Goal: Answer question/provide support: Answer question/provide support

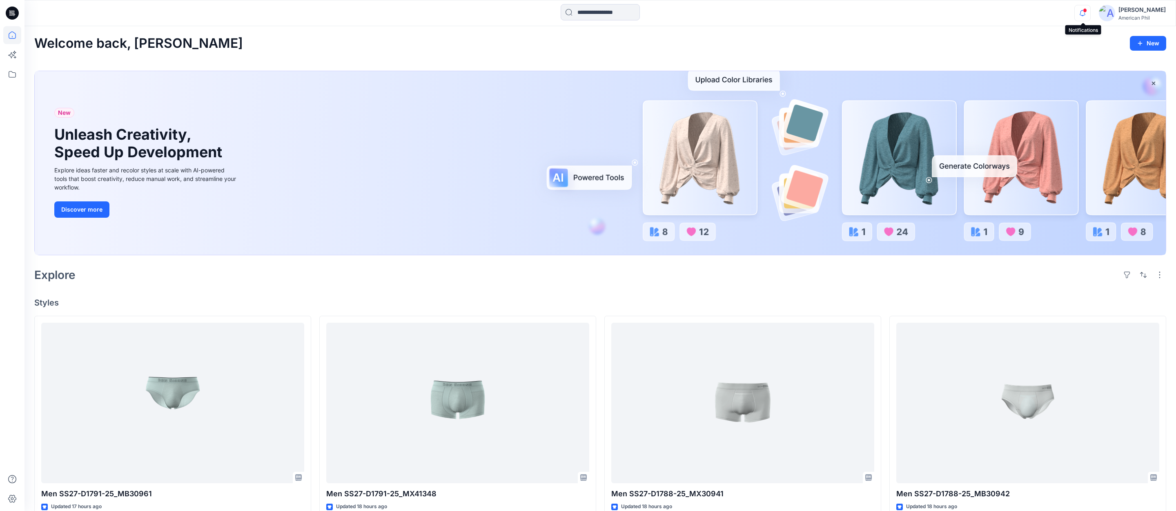
click at [1087, 9] on icon "button" at bounding box center [1082, 13] width 16 height 16
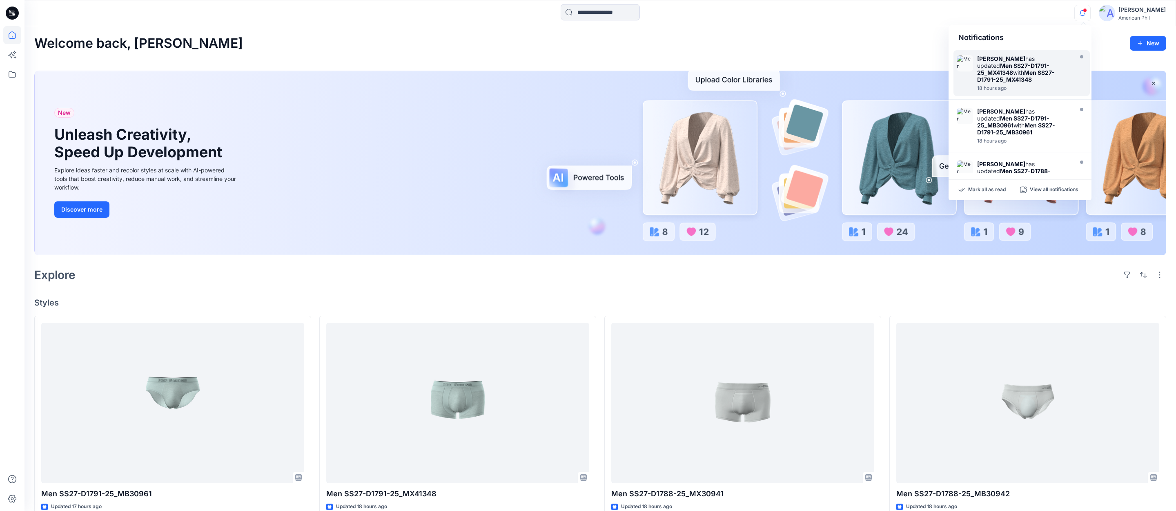
click at [1001, 66] on strong "Men SS27-D1791-25_MX41348" at bounding box center [1013, 69] width 72 height 14
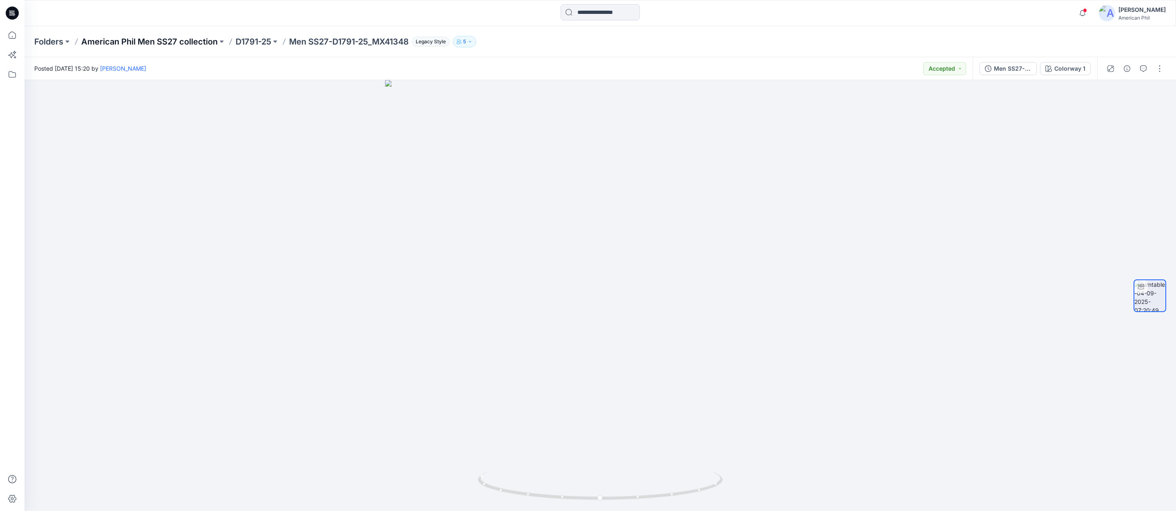
click at [158, 39] on p "American Phil Men SS27 collection" at bounding box center [149, 41] width 136 height 11
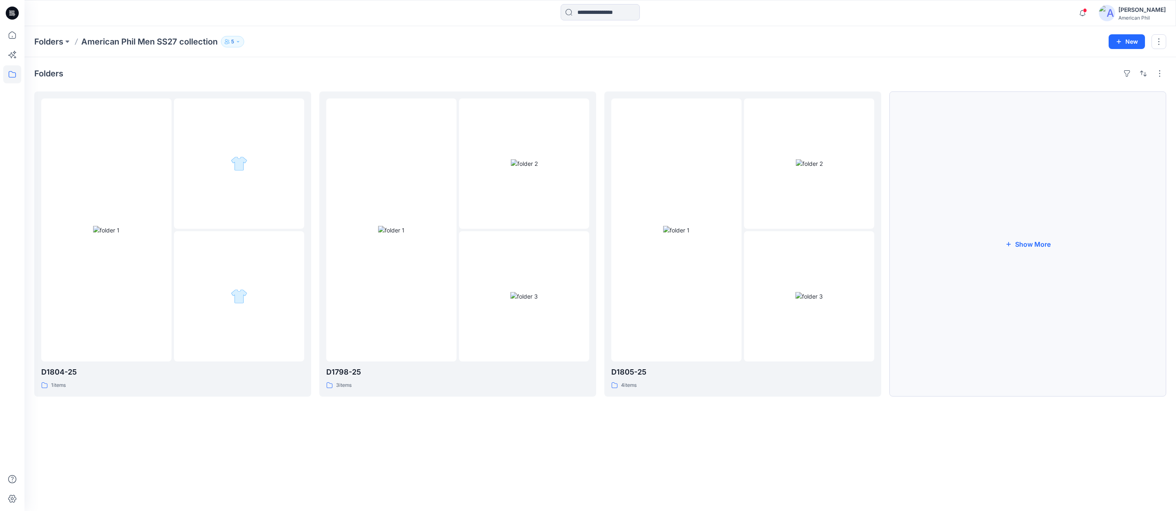
click at [1030, 245] on button "Show More" at bounding box center [1027, 243] width 277 height 305
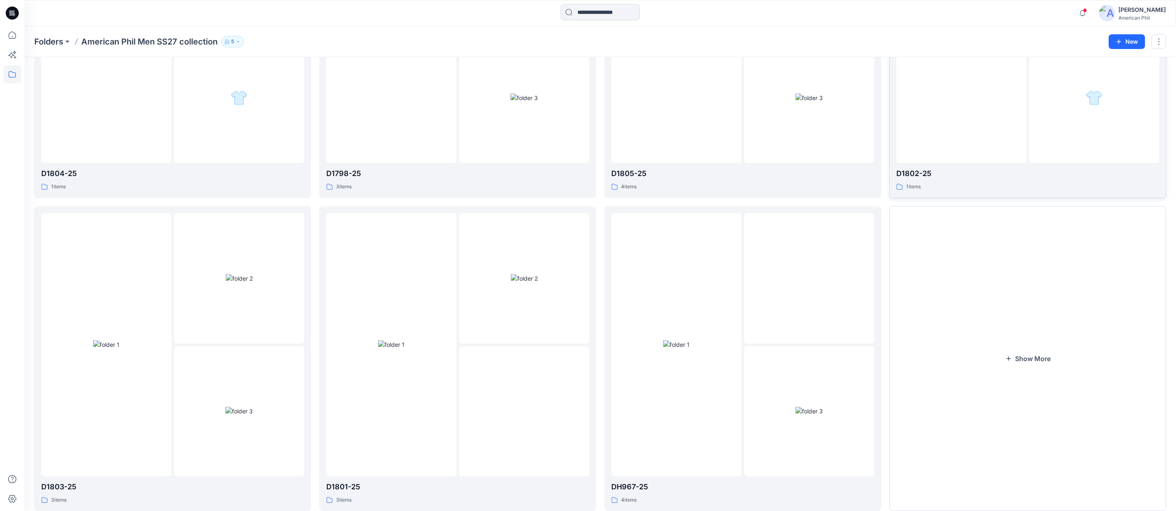
scroll to position [222, 0]
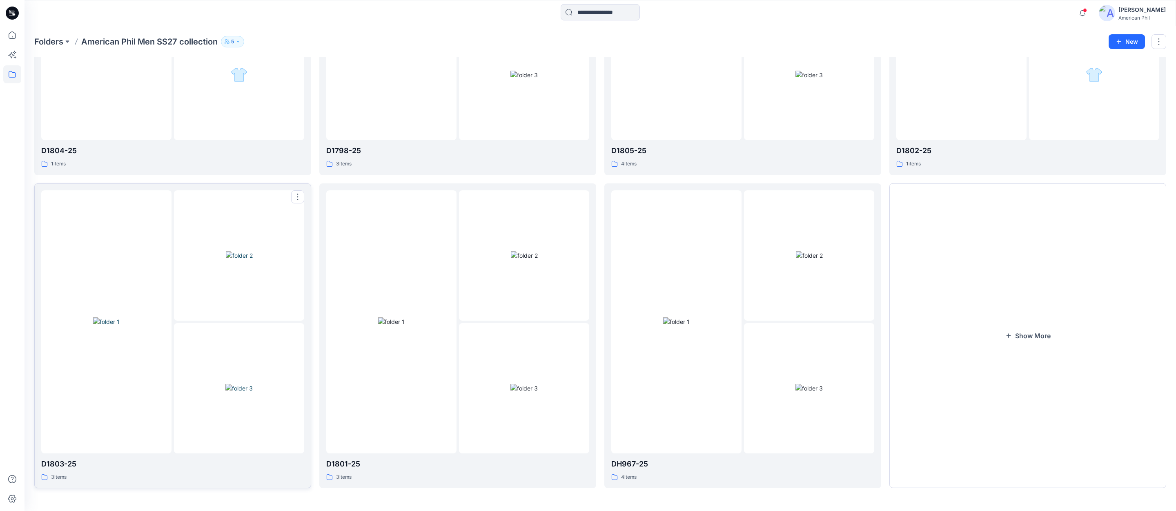
click at [234, 251] on img at bounding box center [239, 255] width 27 height 9
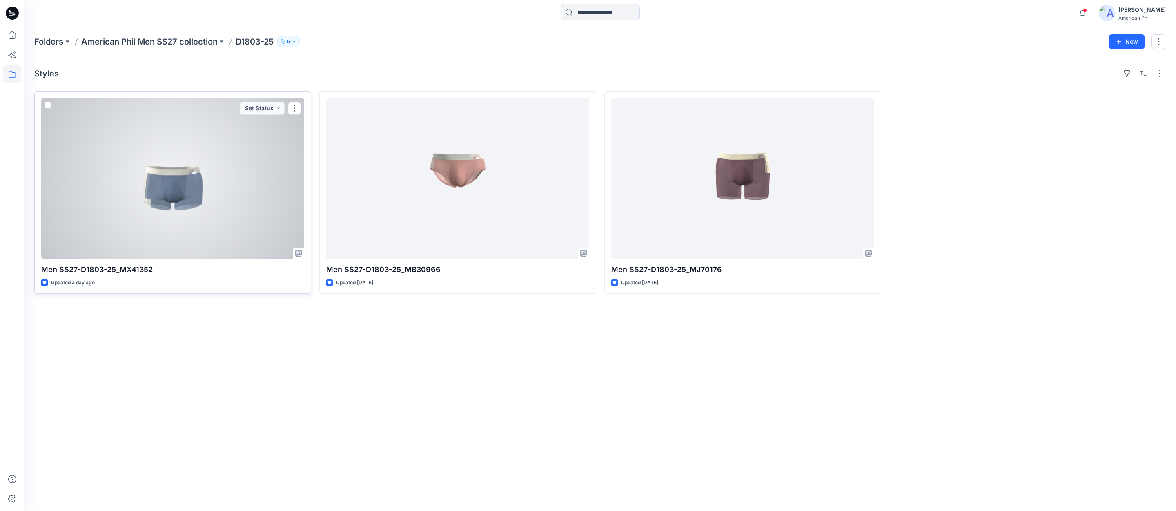
click at [240, 205] on div at bounding box center [172, 178] width 263 height 160
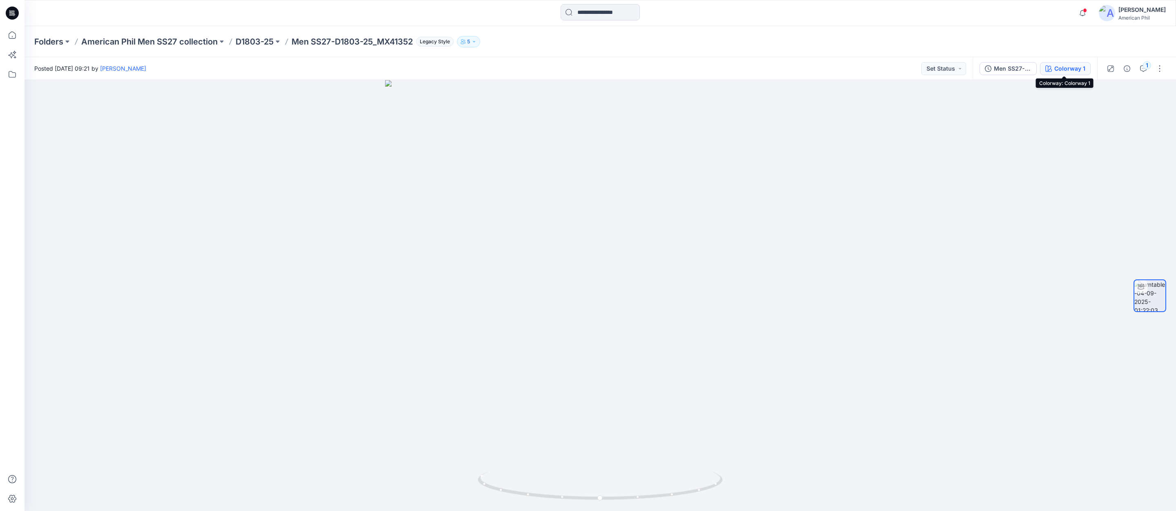
click at [1077, 70] on div "Colorway 1" at bounding box center [1069, 68] width 31 height 9
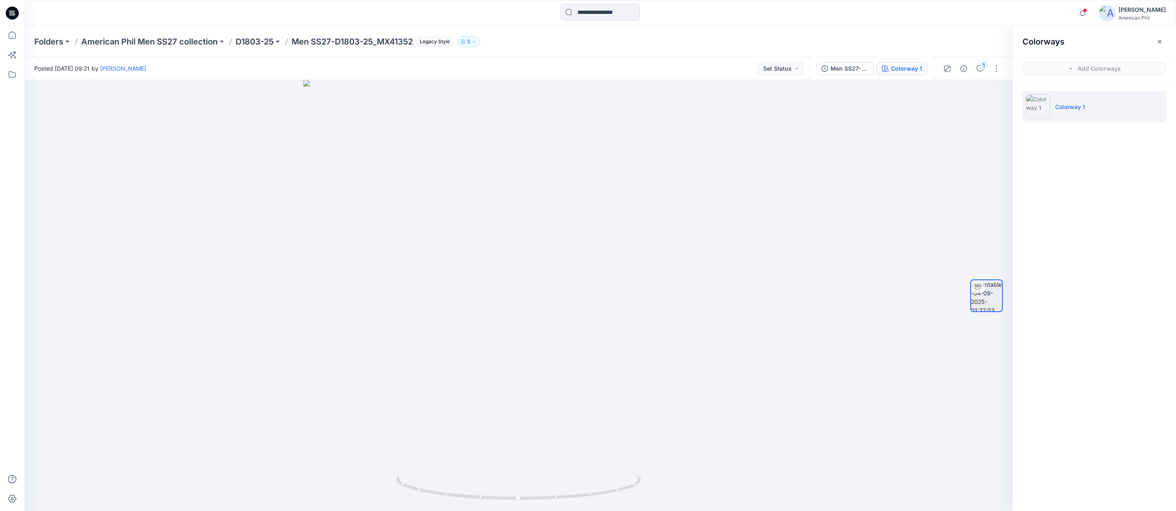
click at [1079, 111] on li "Colorway 1" at bounding box center [1094, 106] width 144 height 31
click at [981, 67] on div "1" at bounding box center [983, 65] width 8 height 8
click at [1103, 69] on button "Add Comment" at bounding box center [1102, 68] width 127 height 13
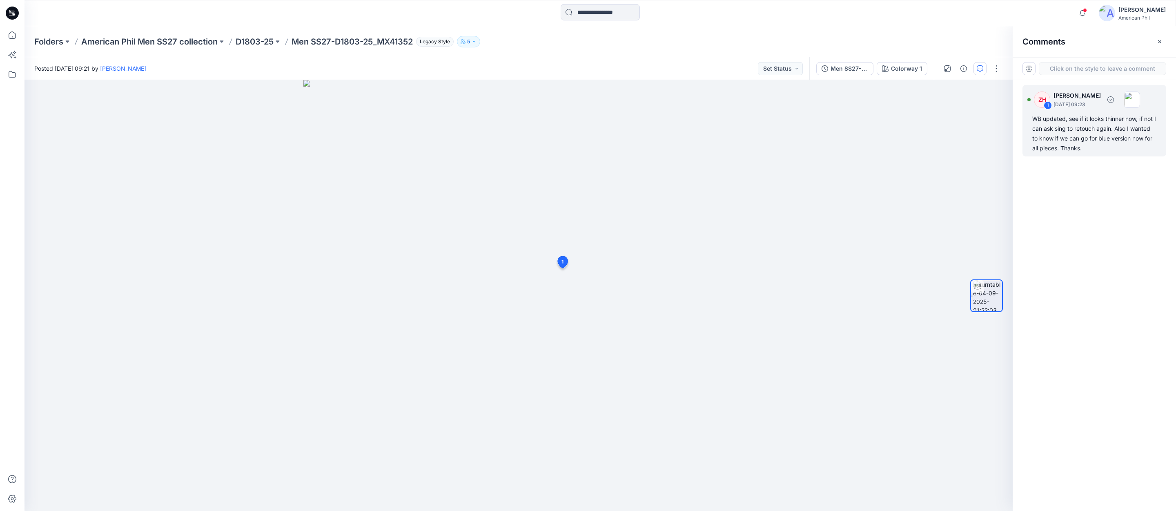
click at [1109, 127] on div "WB updated, see if it looks thinner now, if not I can ask sing to retouch again…" at bounding box center [1094, 133] width 124 height 39
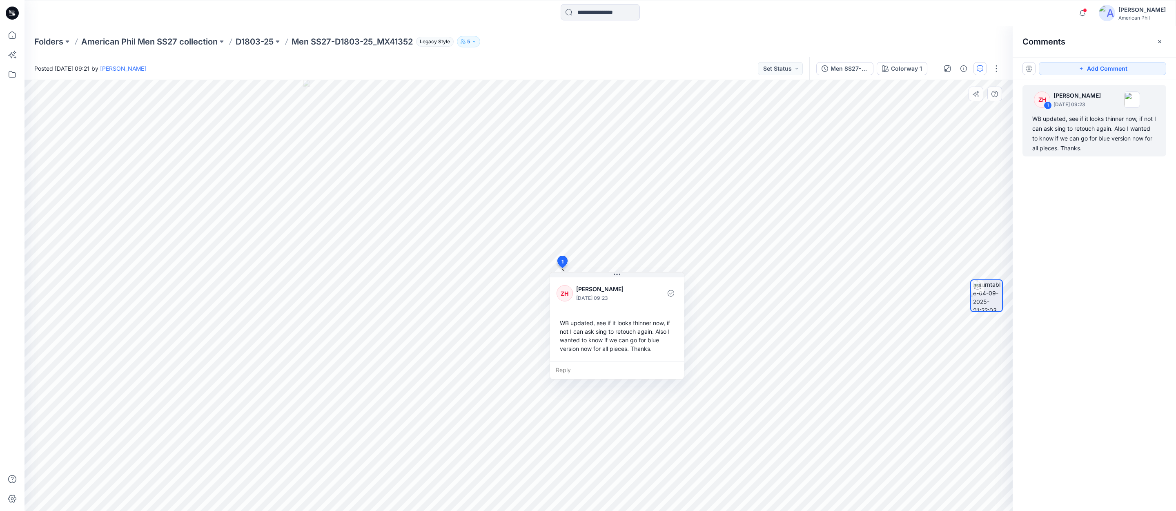
click at [580, 370] on div "Reply" at bounding box center [617, 370] width 134 height 18
type textarea "**********"
click at [666, 392] on button "Post" at bounding box center [666, 393] width 22 height 13
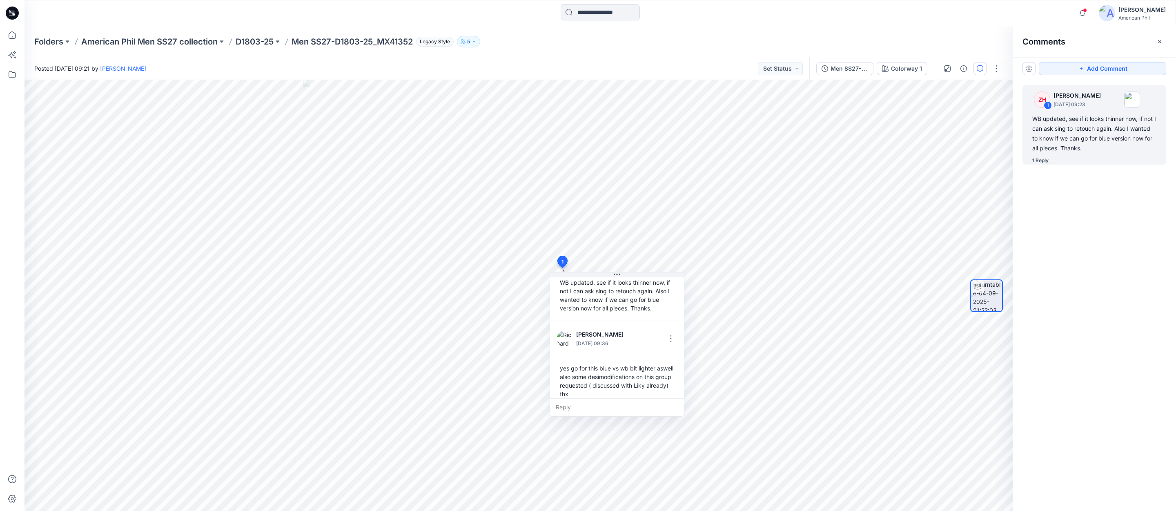
scroll to position [49, 0]
click at [118, 41] on p "American Phil Men SS27 collection" at bounding box center [149, 41] width 136 height 11
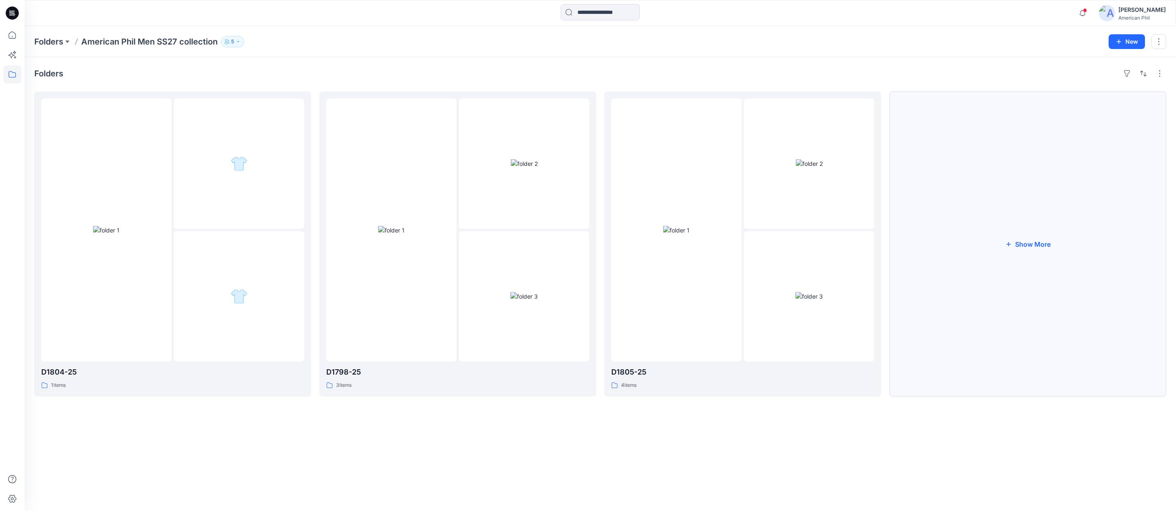
click at [1029, 242] on button "Show More" at bounding box center [1027, 243] width 277 height 305
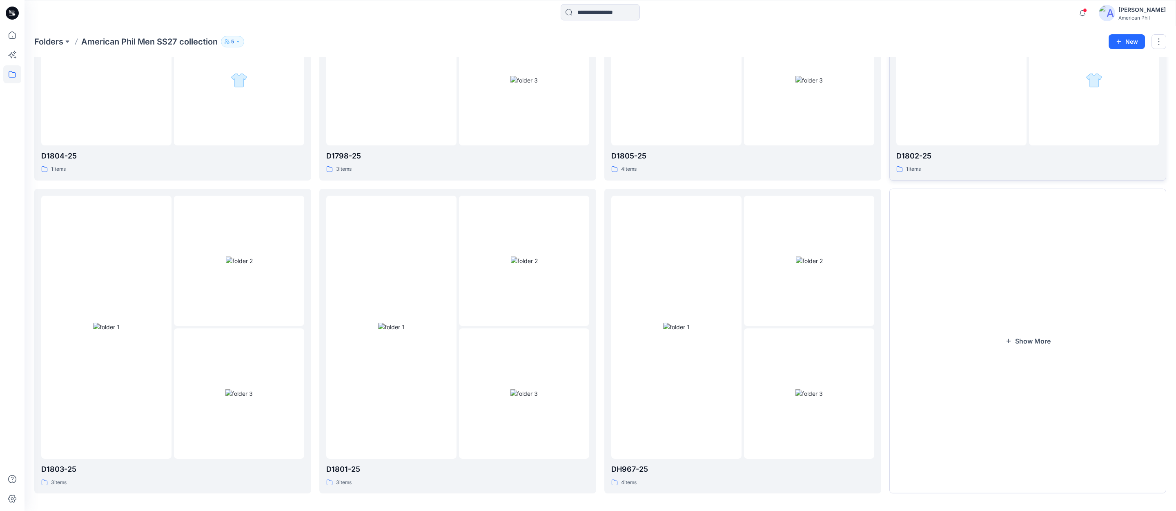
scroll to position [222, 0]
click at [1033, 336] on button "Show More" at bounding box center [1027, 335] width 277 height 305
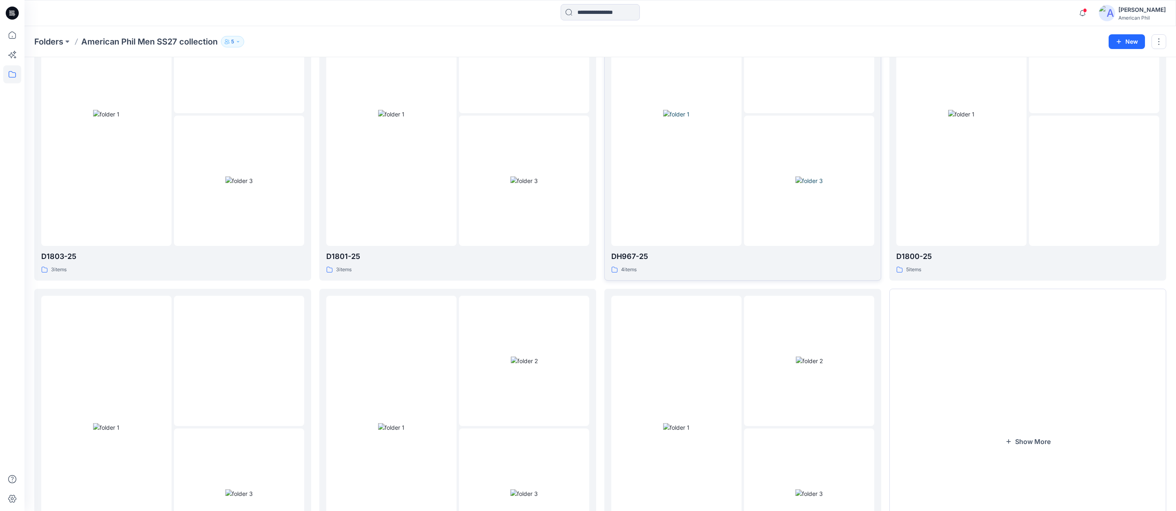
scroll to position [534, 0]
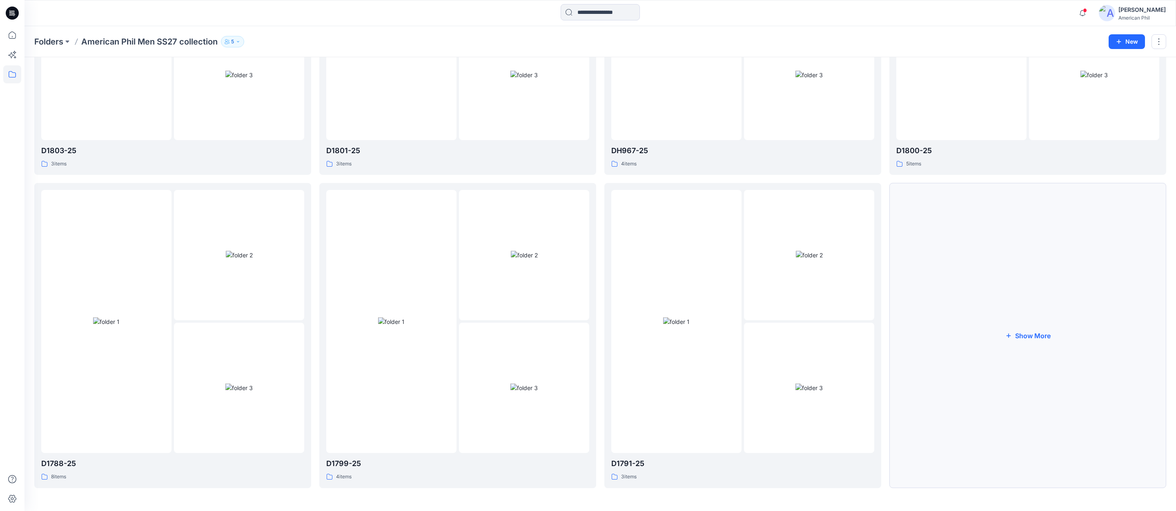
click at [1043, 336] on button "Show More" at bounding box center [1027, 335] width 277 height 305
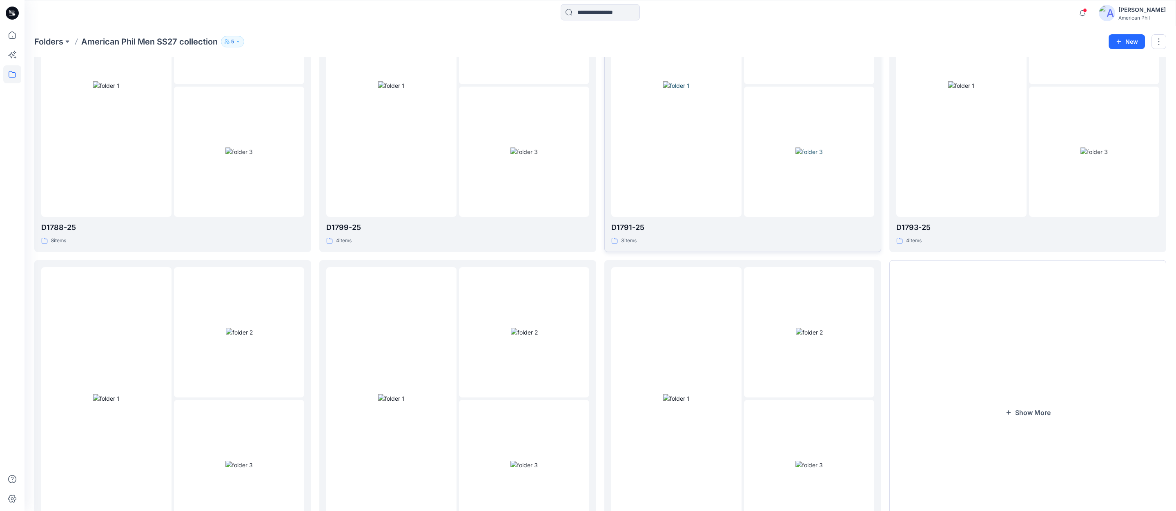
scroll to position [847, 0]
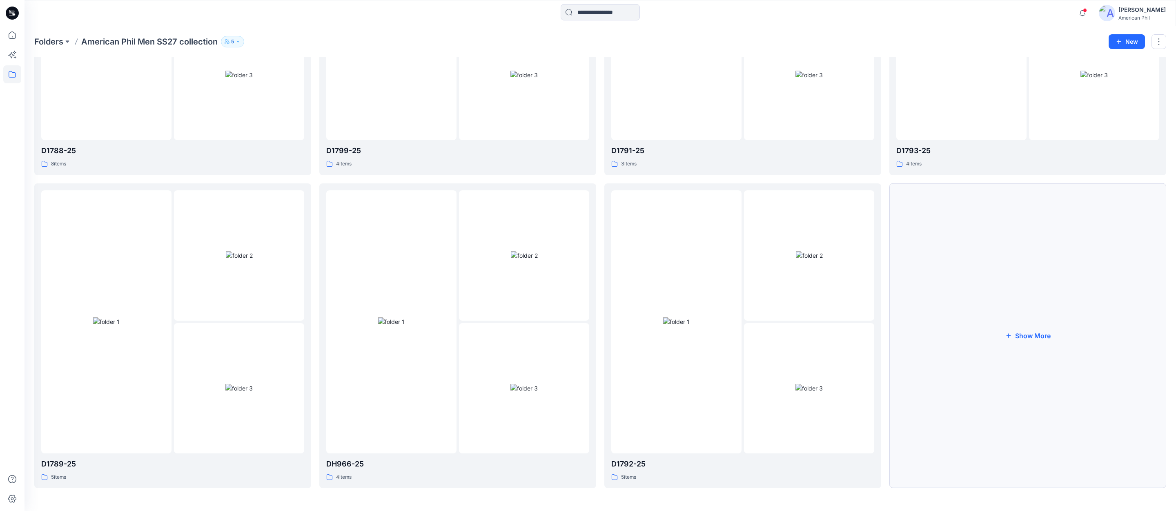
click at [1029, 336] on button "Show More" at bounding box center [1027, 335] width 277 height 305
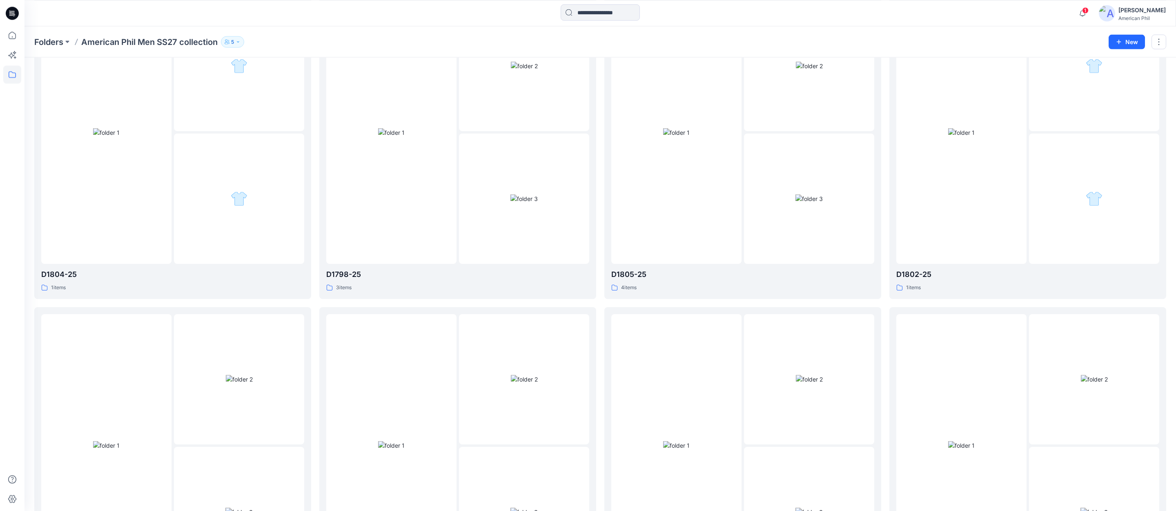
scroll to position [0, 0]
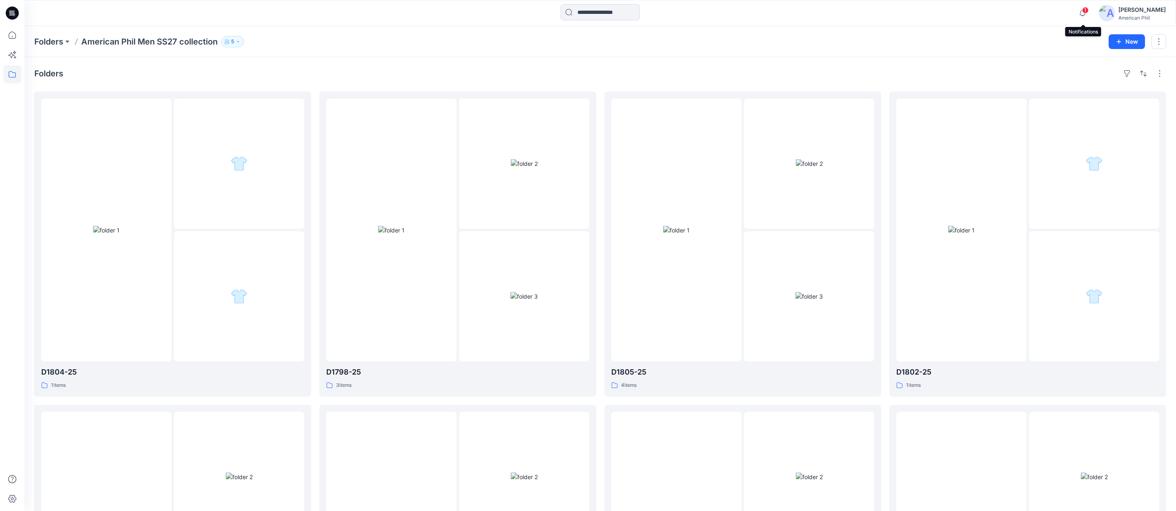
click at [1088, 10] on span "1" at bounding box center [1085, 10] width 7 height 7
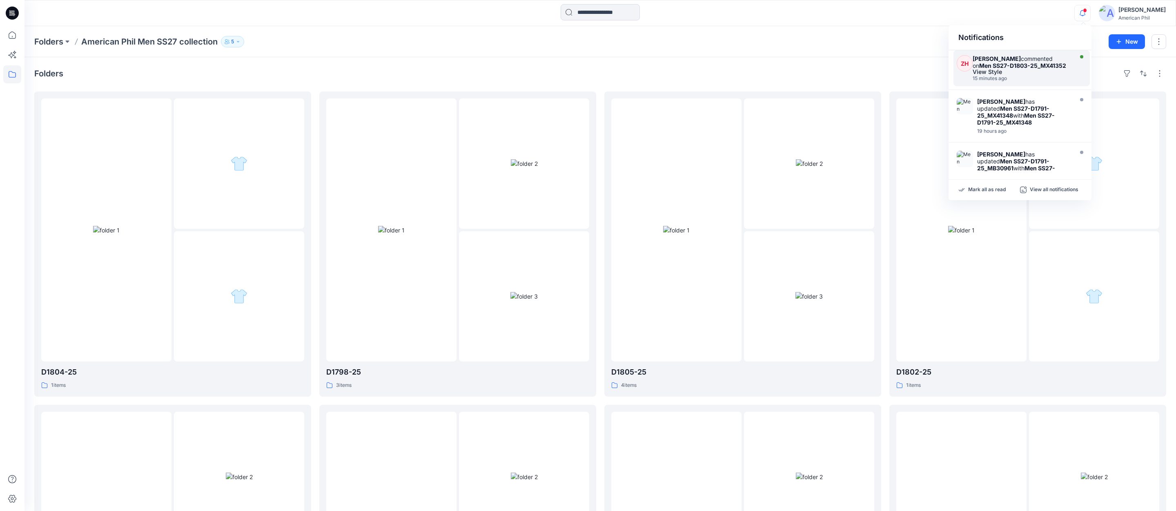
click at [1010, 69] on strong "Men SS27-D1803-25_MX41352" at bounding box center [1022, 65] width 87 height 7
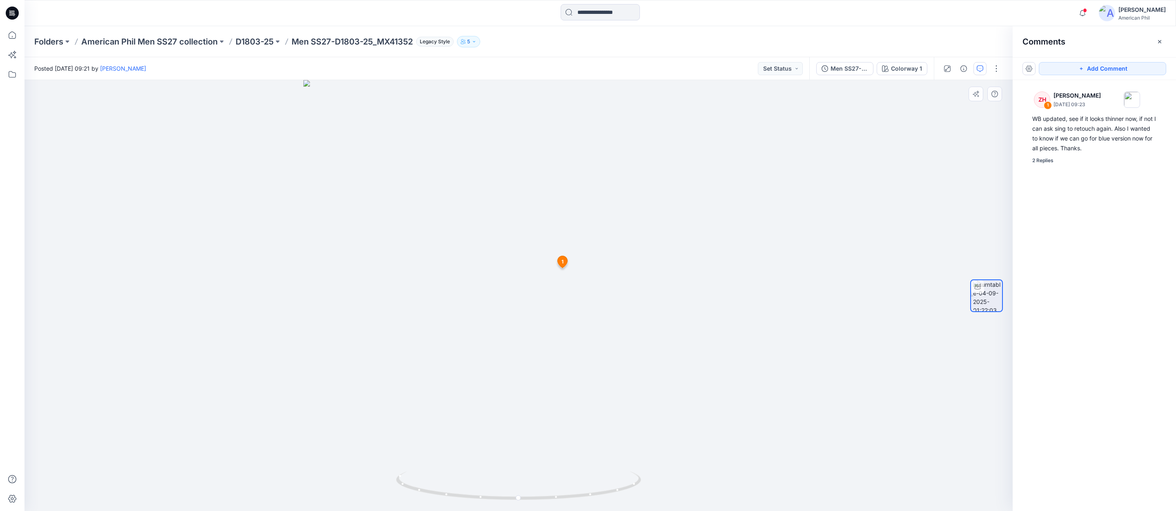
scroll to position [109, 0]
drag, startPoint x: 508, startPoint y: 498, endPoint x: 524, endPoint y: 502, distance: 16.7
click at [524, 502] on div at bounding box center [518, 490] width 245 height 41
click at [143, 42] on p "American Phil Men SS27 collection" at bounding box center [149, 41] width 136 height 11
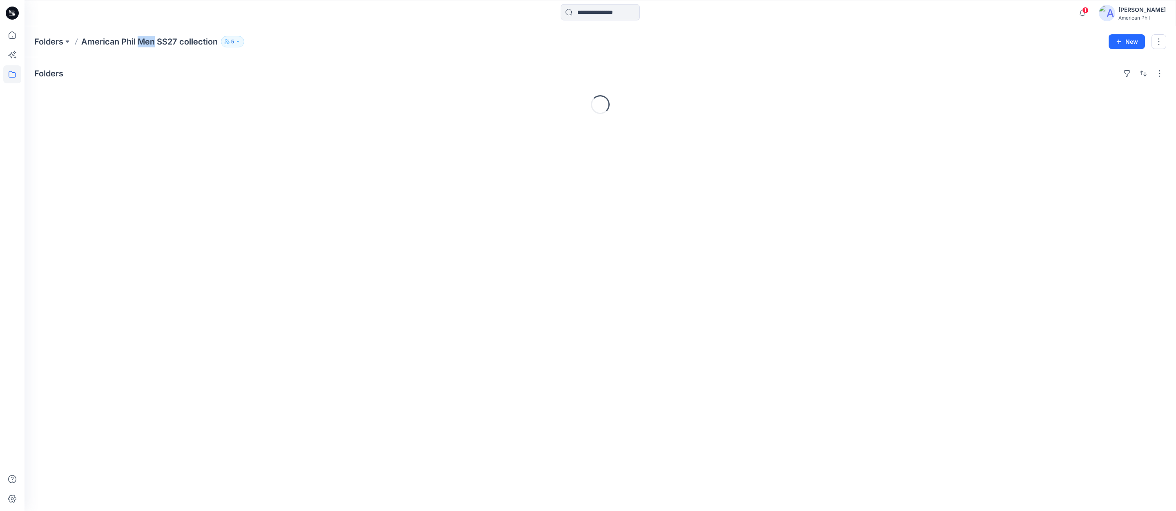
click at [145, 42] on p "American Phil Men SS27 collection" at bounding box center [149, 41] width 136 height 11
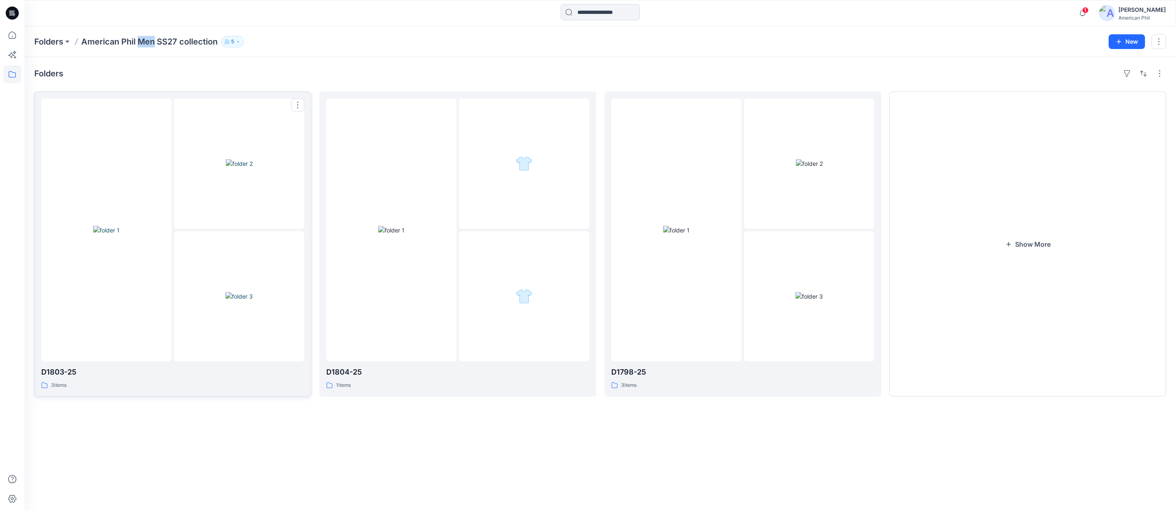
click at [245, 292] on img at bounding box center [238, 296] width 27 height 9
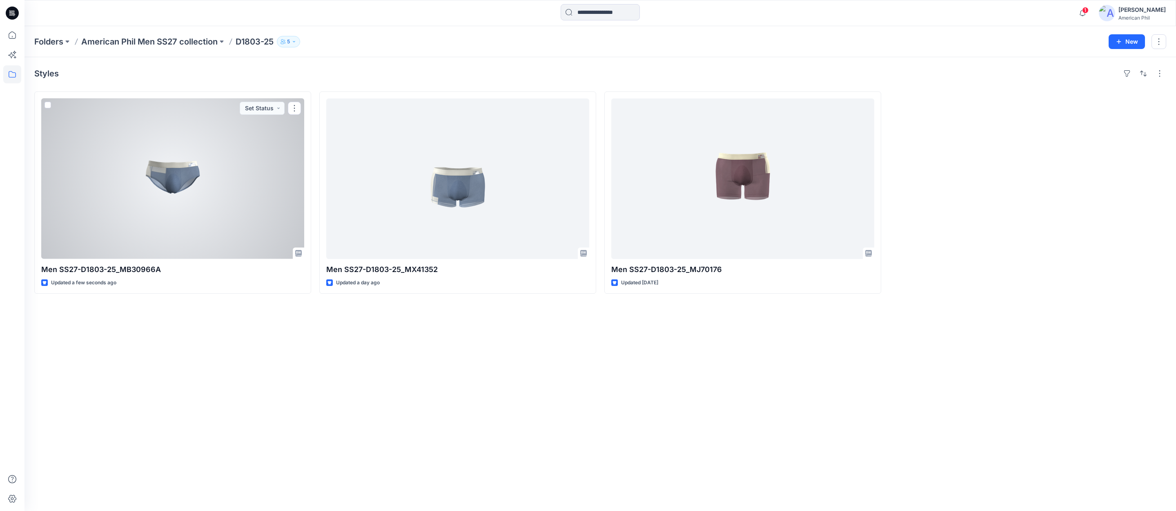
click at [171, 176] on div at bounding box center [172, 178] width 263 height 160
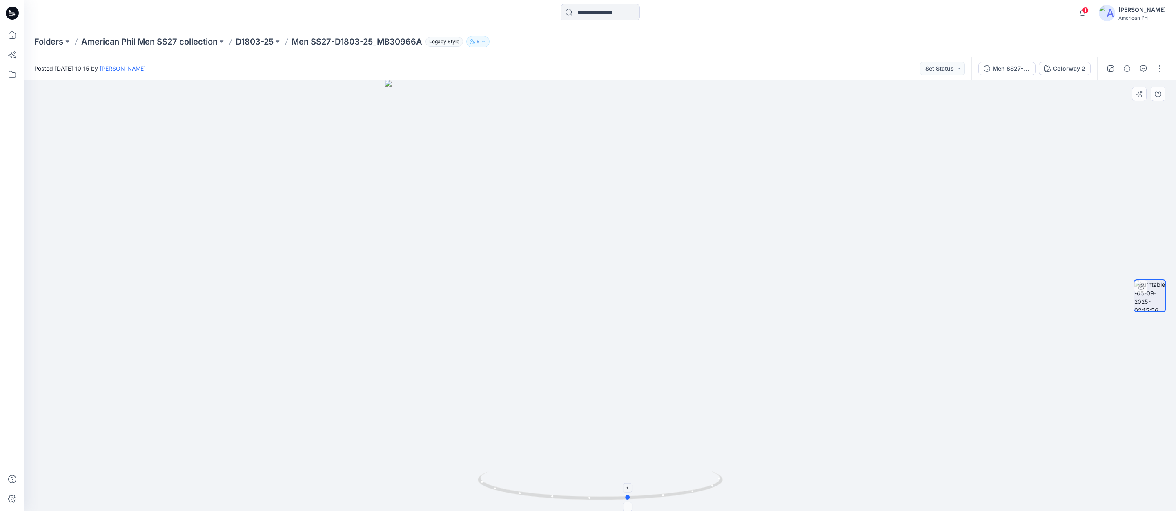
drag, startPoint x: 574, startPoint y: 498, endPoint x: 603, endPoint y: 490, distance: 29.7
click at [603, 490] on icon at bounding box center [601, 486] width 247 height 31
click at [958, 69] on button "Set Status" at bounding box center [942, 68] width 45 height 13
click at [919, 107] on p "Accepted" at bounding box center [920, 106] width 26 height 11
click at [162, 40] on p "American Phil Men SS27 collection" at bounding box center [149, 41] width 136 height 11
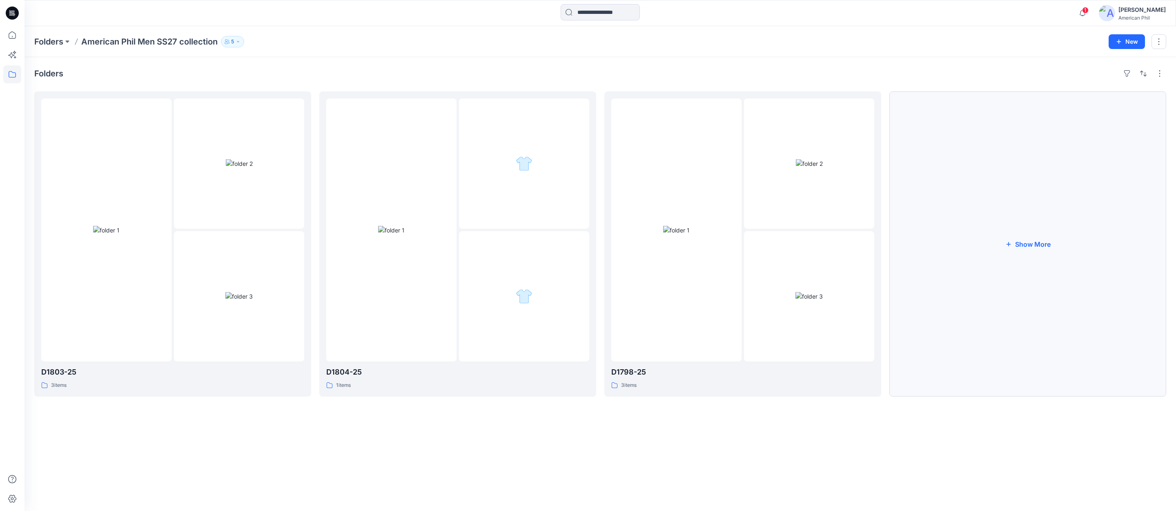
click at [1025, 246] on button "Show More" at bounding box center [1027, 243] width 277 height 305
